Goal: Navigation & Orientation: Find specific page/section

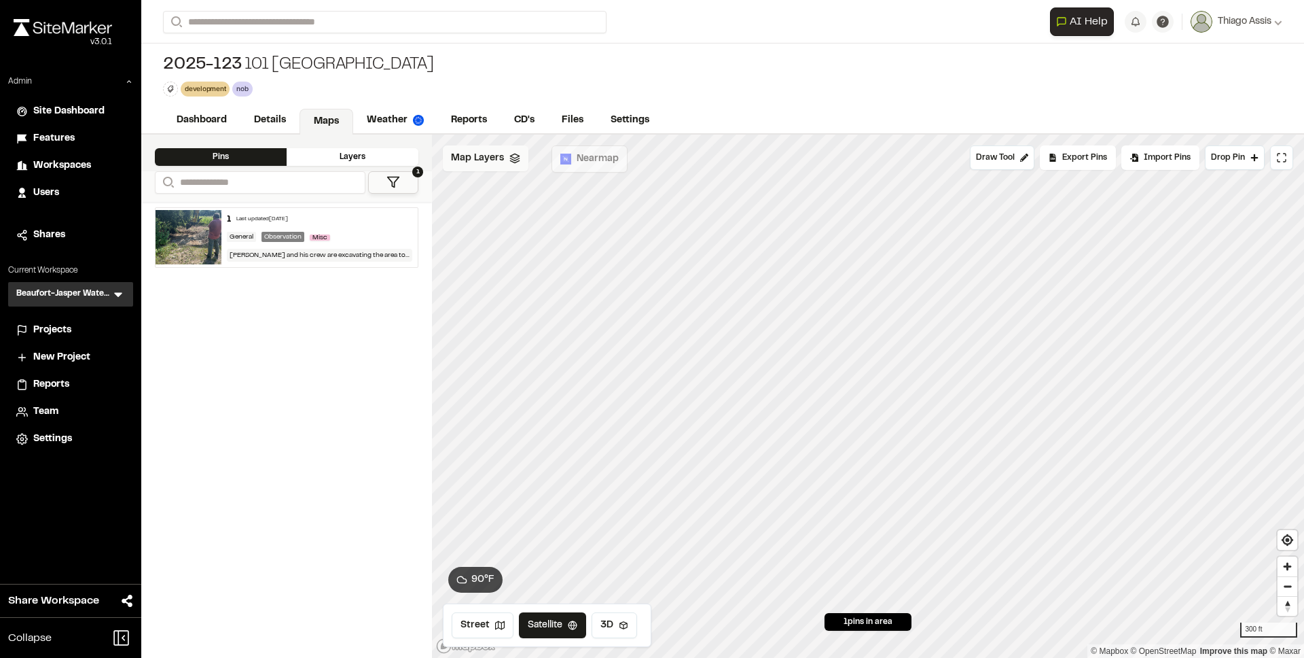
click at [490, 156] on span "Map Layers" at bounding box center [477, 158] width 53 height 15
click at [493, 159] on span "Map Layers" at bounding box center [477, 160] width 53 height 15
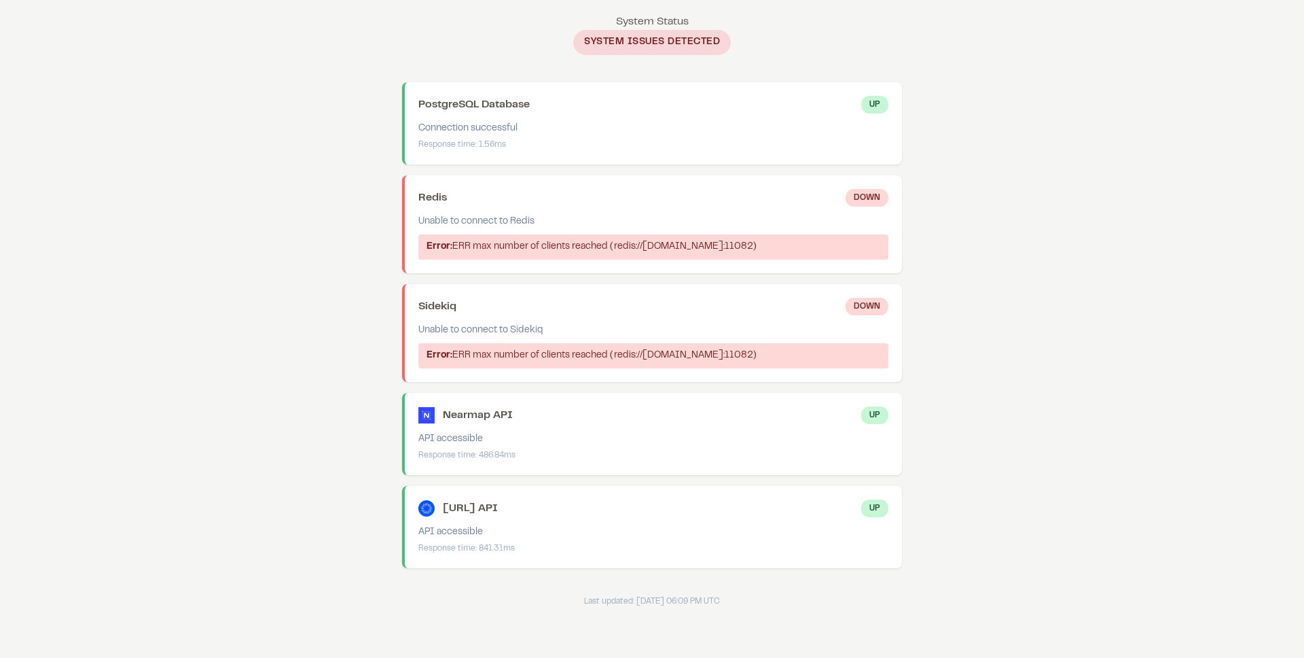
drag, startPoint x: 532, startPoint y: 247, endPoint x: 587, endPoint y: 262, distance: 57.0
click at [587, 260] on div "Error: ERR max number of clients reached (redis://redis-11082.c263.us-east-1-2.…" at bounding box center [653, 246] width 470 height 25
drag, startPoint x: 584, startPoint y: 262, endPoint x: 520, endPoint y: 250, distance: 64.2
click at [520, 250] on div "Error: ERR max number of clients reached (redis://redis-11082.c263.us-east-1-2.…" at bounding box center [653, 246] width 470 height 25
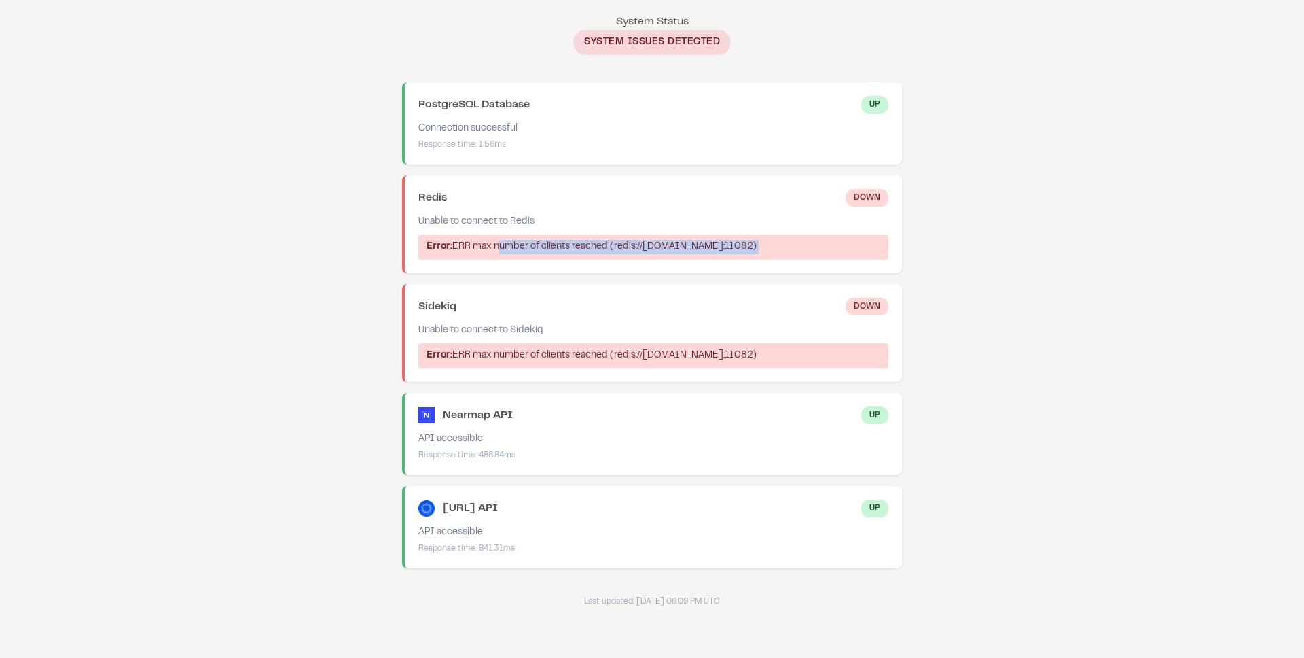
click at [520, 250] on div "Error: ERR max number of clients reached (redis://redis-11082.c263.us-east-1-2.…" at bounding box center [653, 246] width 470 height 25
drag, startPoint x: 520, startPoint y: 250, endPoint x: 571, endPoint y: 268, distance: 53.3
click at [571, 260] on div "Error: ERR max number of clients reached (redis://redis-11082.c263.us-east-1-2.…" at bounding box center [653, 246] width 470 height 25
click at [514, 248] on div "Error: ERR max number of clients reached (redis://redis-11082.c263.us-east-1-2.…" at bounding box center [653, 246] width 470 height 25
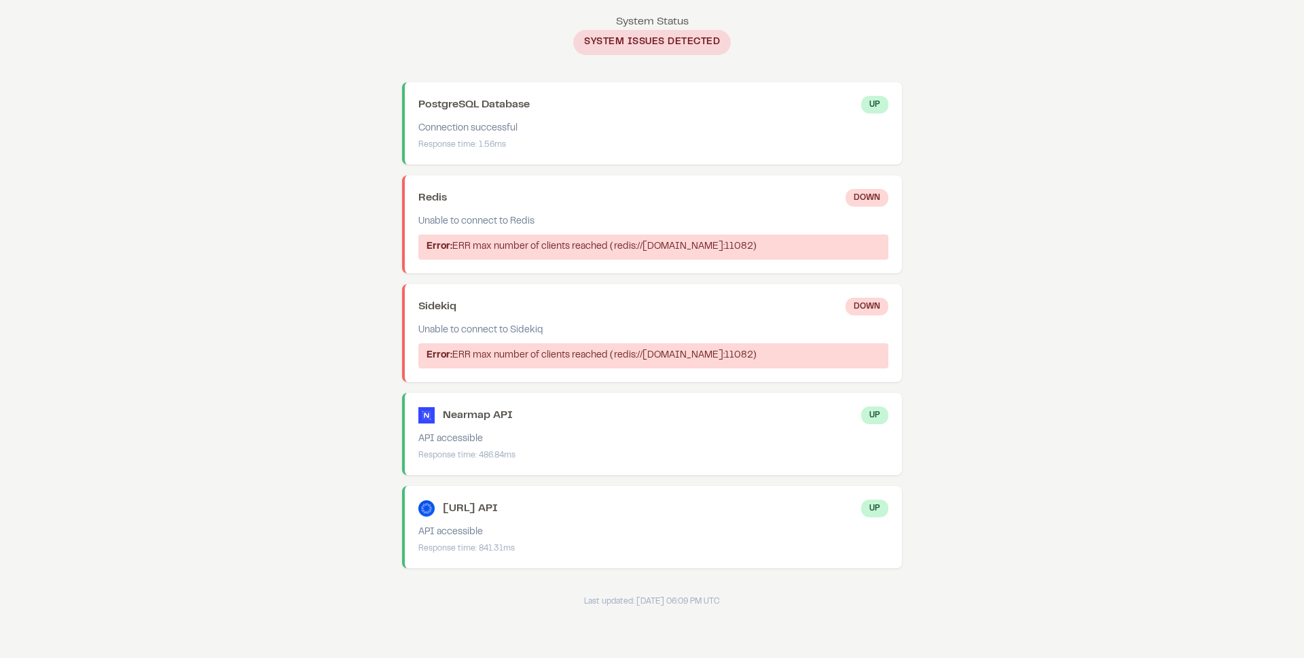
click at [514, 248] on div "Error: ERR max number of clients reached (redis://redis-11082.c263.us-east-1-2.…" at bounding box center [653, 246] width 470 height 25
drag, startPoint x: 514, startPoint y: 248, endPoint x: 552, endPoint y: 262, distance: 40.6
click at [552, 260] on div "Error: ERR max number of clients reached (redis://redis-11082.c263.us-east-1-2.…" at bounding box center [653, 246] width 470 height 25
drag, startPoint x: 590, startPoint y: 366, endPoint x: 605, endPoint y: 385, distance: 24.1
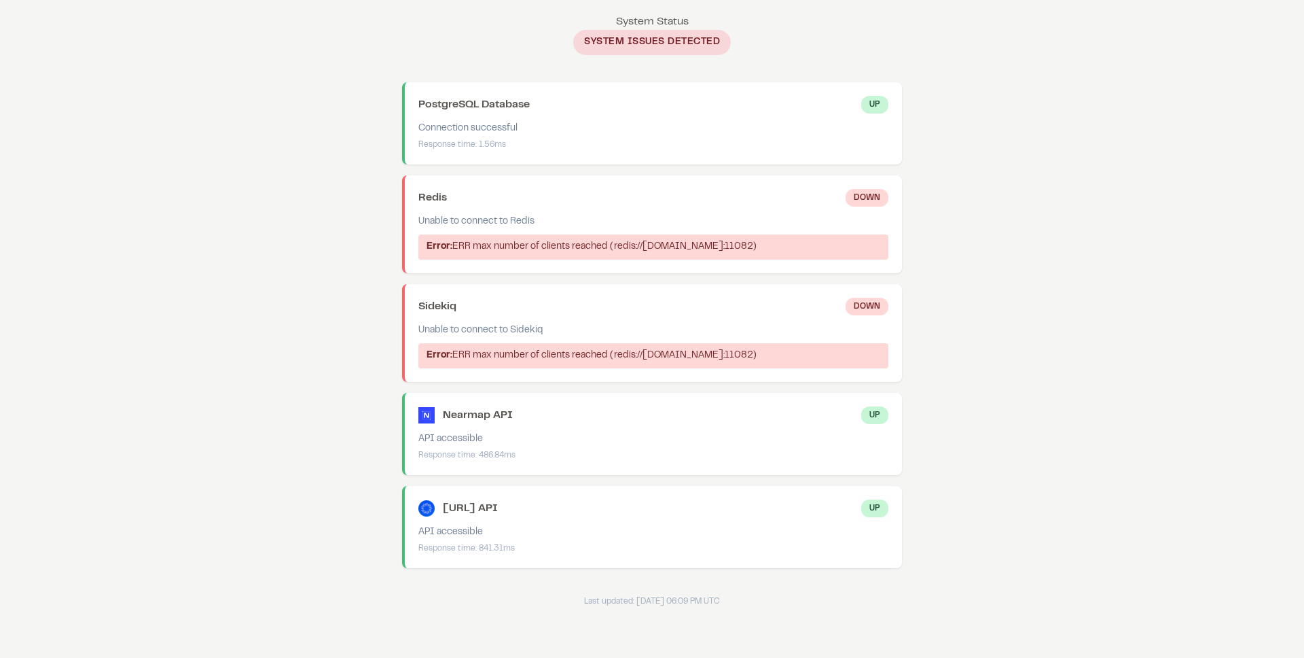
click at [605, 368] on div "Error: ERR max number of clients reached (redis://redis-11082.c263.us-east-1-2.…" at bounding box center [653, 355] width 470 height 25
drag, startPoint x: 605, startPoint y: 385, endPoint x: 558, endPoint y: 370, distance: 49.2
click at [558, 368] on div "Error: ERR max number of clients reached (redis://redis-11082.c263.us-east-1-2.…" at bounding box center [653, 355] width 470 height 25
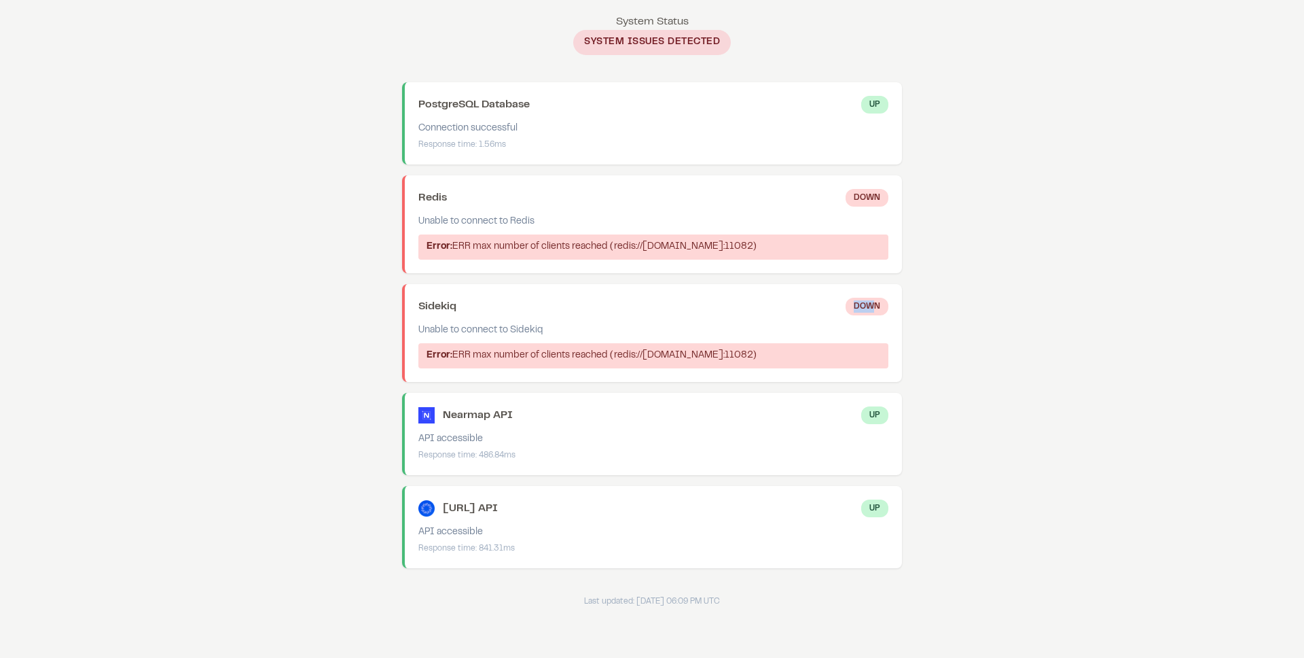
drag, startPoint x: 855, startPoint y: 325, endPoint x: 872, endPoint y: 325, distance: 17.0
click at [872, 315] on div "Down" at bounding box center [867, 307] width 43 height 18
drag, startPoint x: 538, startPoint y: 352, endPoint x: 575, endPoint y: 378, distance: 45.3
click at [575, 378] on div "Sidekiq Down Unable to connect to Sidekiq Error: ERR max number of clients reac…" at bounding box center [652, 333] width 500 height 98
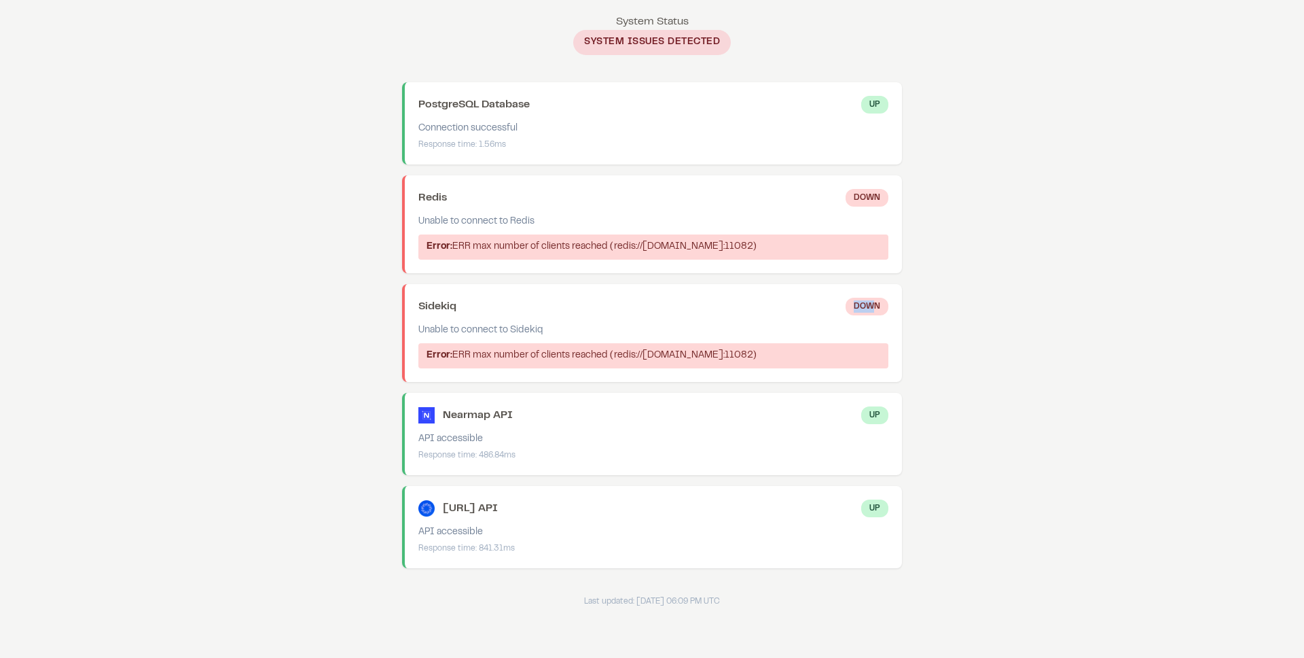
click at [575, 368] on div "Error: ERR max number of clients reached (redis://redis-11082.c263.us-east-1-2.…" at bounding box center [653, 355] width 470 height 25
drag, startPoint x: 514, startPoint y: 386, endPoint x: 580, endPoint y: 401, distance: 67.6
click at [580, 382] on div "Sidekiq Down Unable to connect to Sidekiq Error: ERR max number of clients reac…" at bounding box center [652, 333] width 500 height 98
drag, startPoint x: 579, startPoint y: 389, endPoint x: 520, endPoint y: 367, distance: 63.0
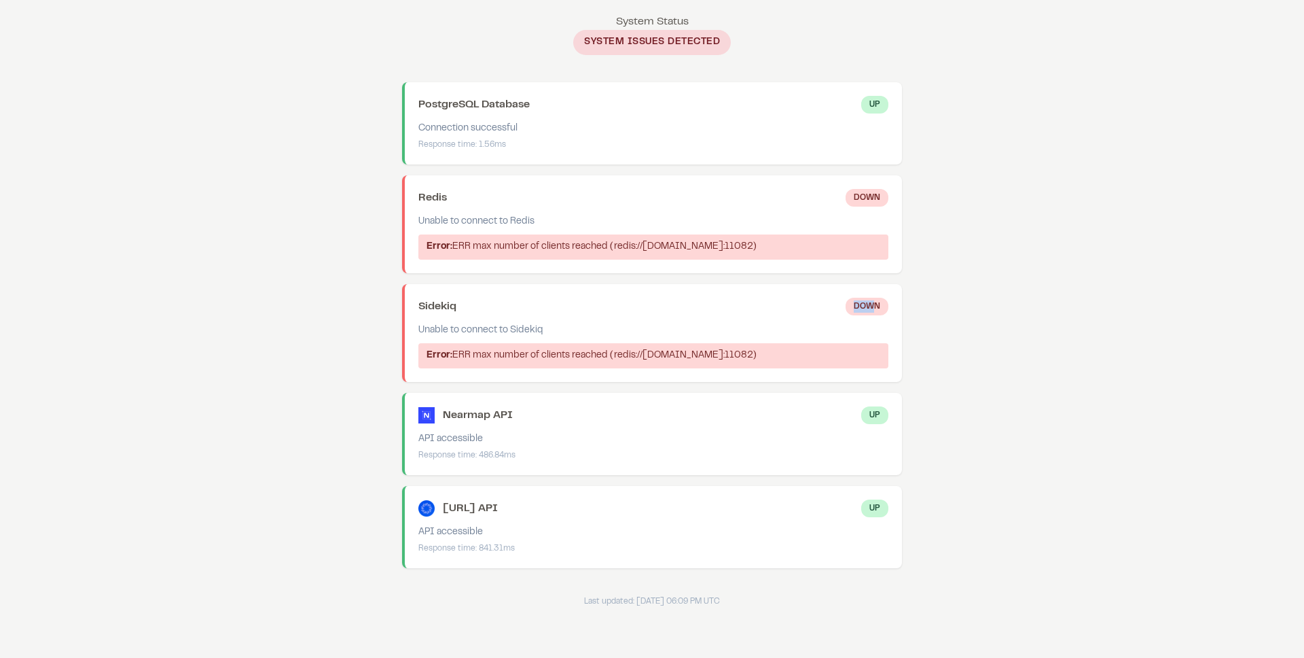
click at [520, 367] on div "Error: ERR max number of clients reached (redis://redis-11082.c263.us-east-1-2.…" at bounding box center [653, 355] width 470 height 25
drag, startPoint x: 520, startPoint y: 367, endPoint x: 563, endPoint y: 383, distance: 45.8
click at [563, 368] on div "Error: ERR max number of clients reached (redis://redis-11082.c263.us-east-1-2.…" at bounding box center [653, 355] width 470 height 25
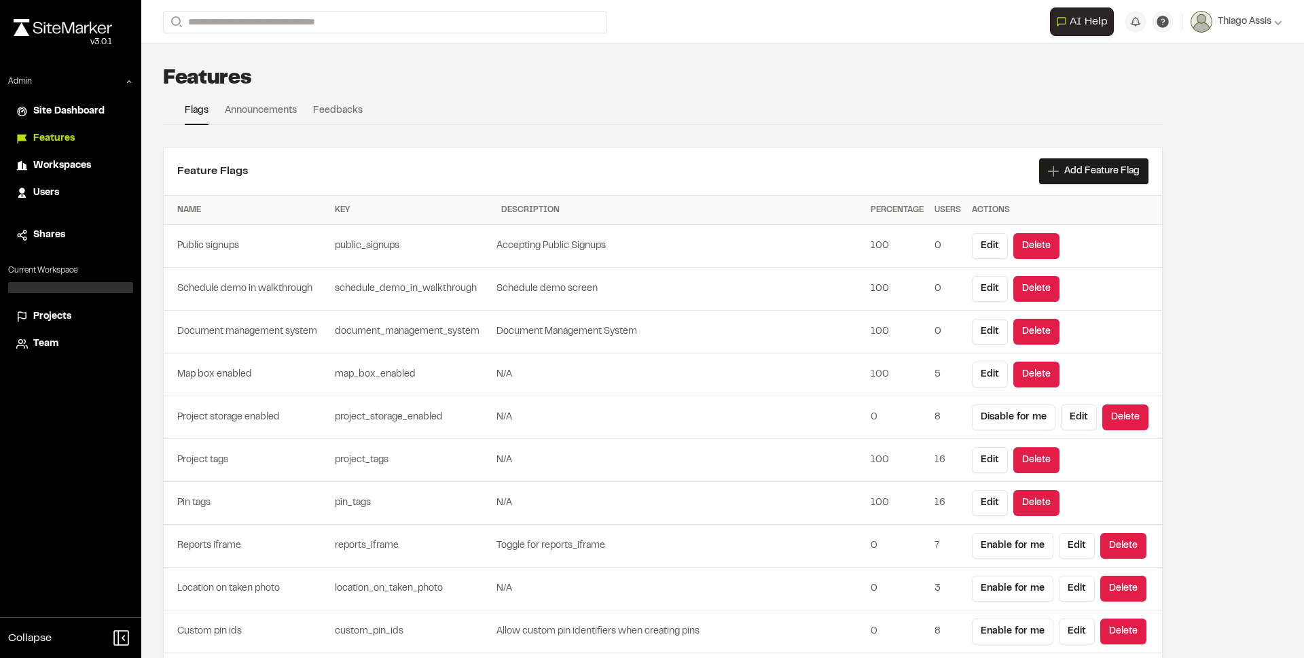
click at [55, 315] on span "Projects" at bounding box center [52, 316] width 38 height 15
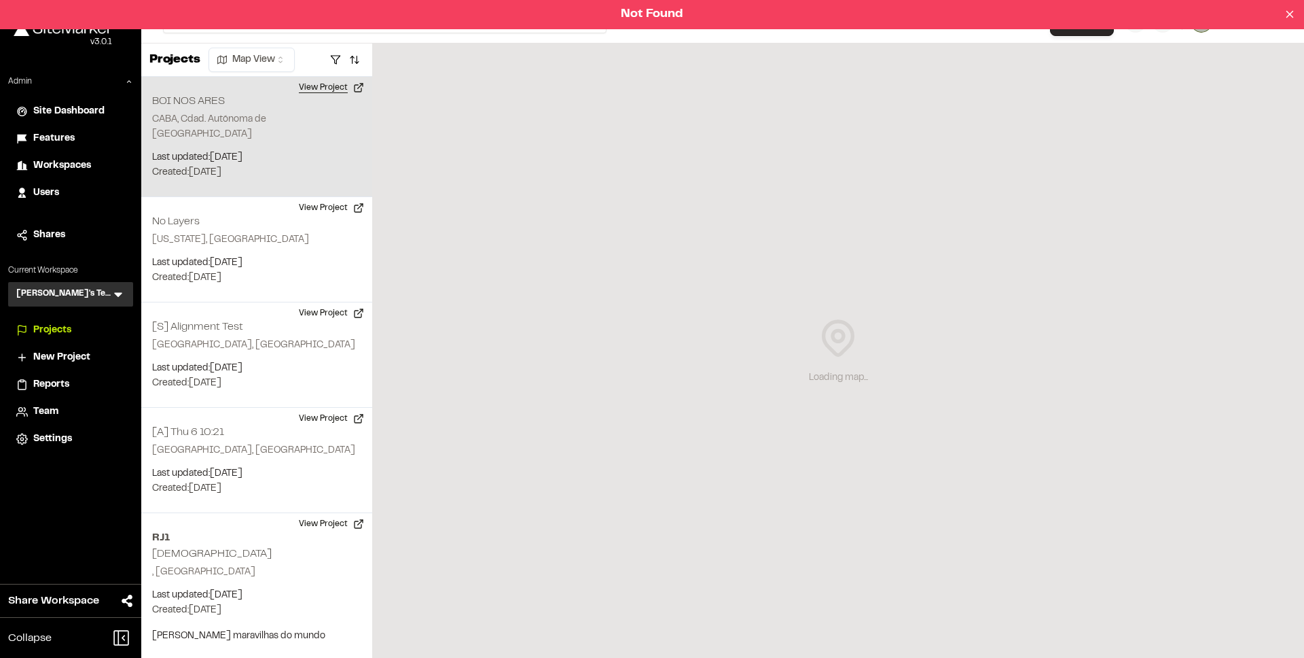
click at [325, 93] on button "View Project" at bounding box center [332, 88] width 82 height 22
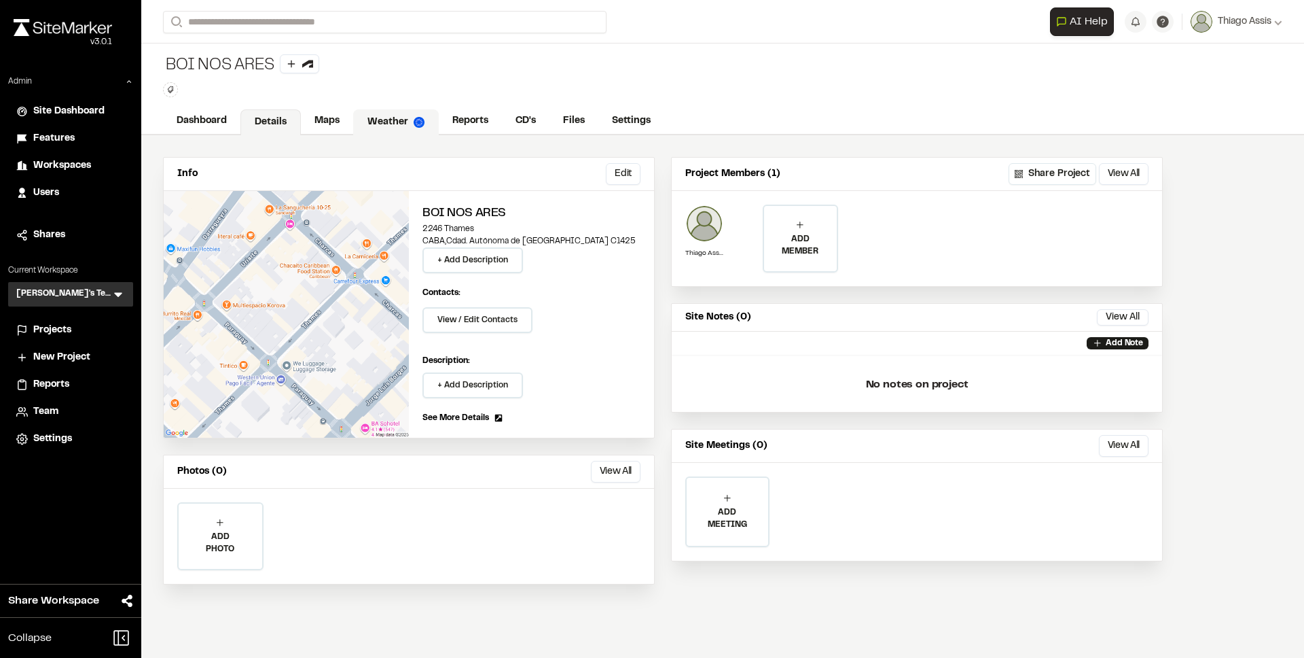
click at [369, 124] on link "Weather" at bounding box center [396, 122] width 86 height 26
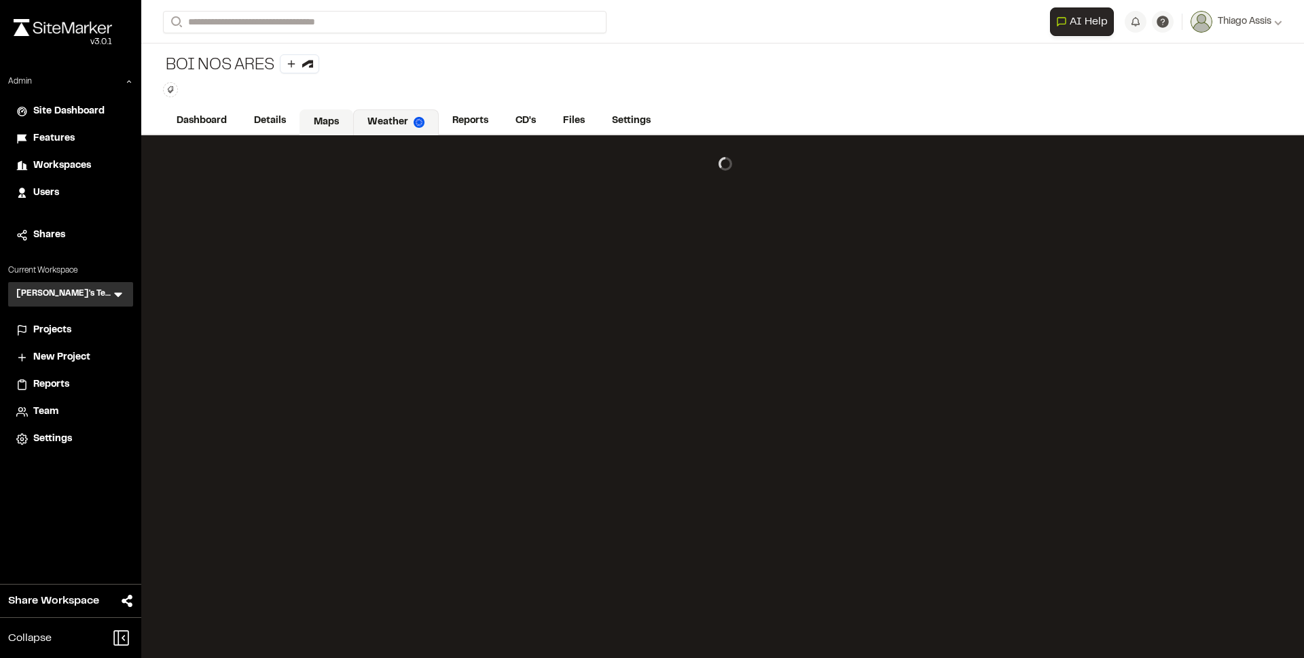
click at [321, 121] on link "Maps" at bounding box center [327, 122] width 54 height 26
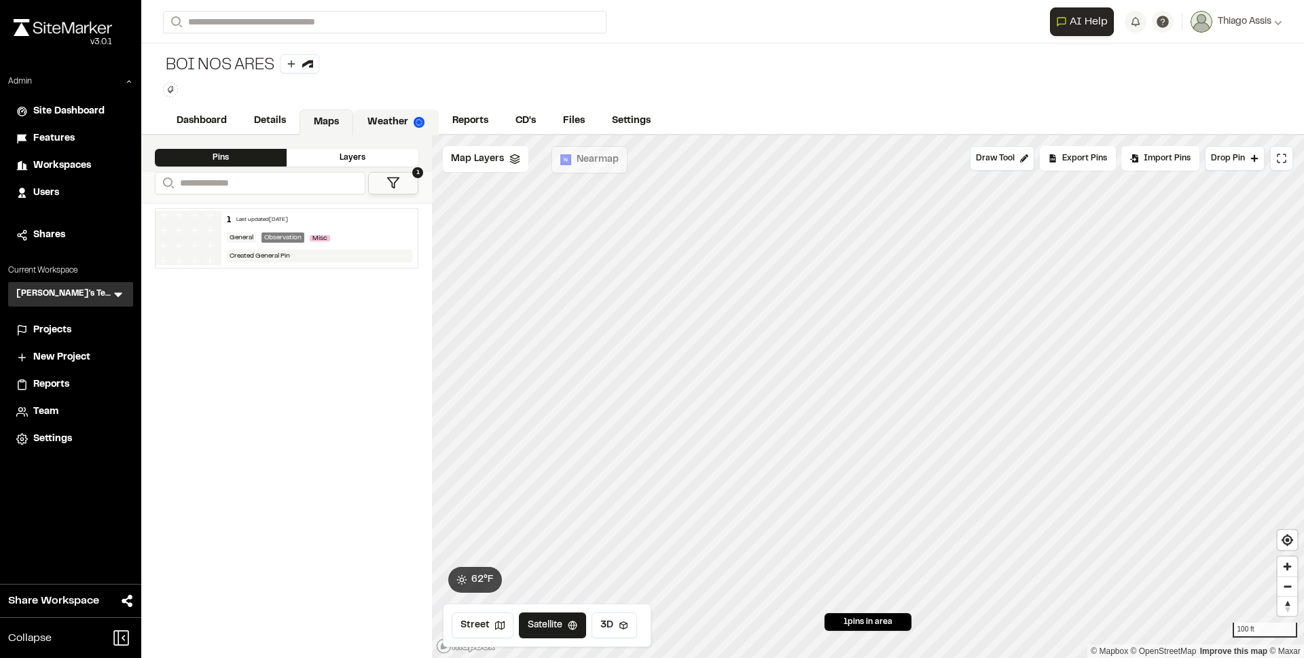
click at [367, 130] on link "Weather" at bounding box center [396, 122] width 86 height 26
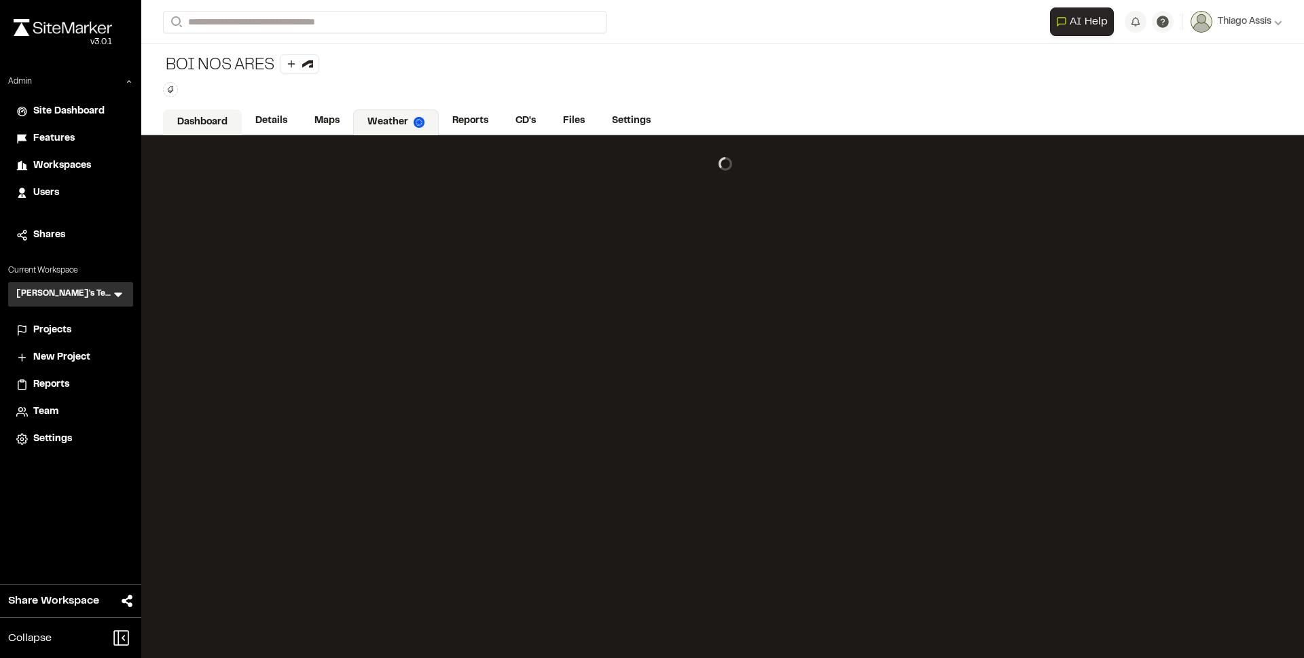
click at [190, 122] on link "Dashboard" at bounding box center [202, 122] width 79 height 26
